Goal: Task Accomplishment & Management: Complete application form

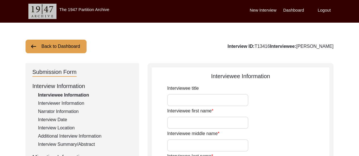
type input "Manju"
type input "n/a"
type input "Bose"
type input "[PERSON_NAME]"
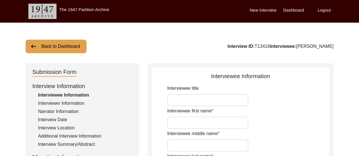
type input "[DATE]"
type input "88"
type input "[DEMOGRAPHIC_DATA]"
type input "Bengali"
type input "[DEMOGRAPHIC_DATA]"
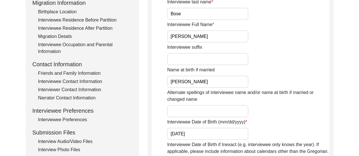
scroll to position [159, 0]
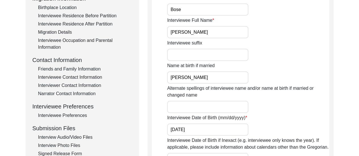
click at [79, 138] on div "Interview Audio/Video Files" at bounding box center [85, 137] width 94 height 7
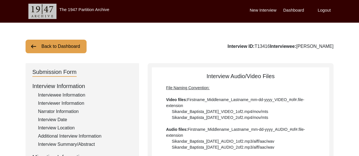
scroll to position [0, 0]
